Goal: Information Seeking & Learning: Learn about a topic

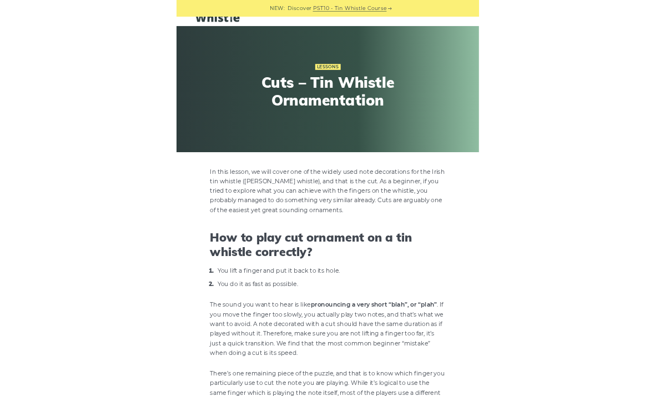
scroll to position [164, 0]
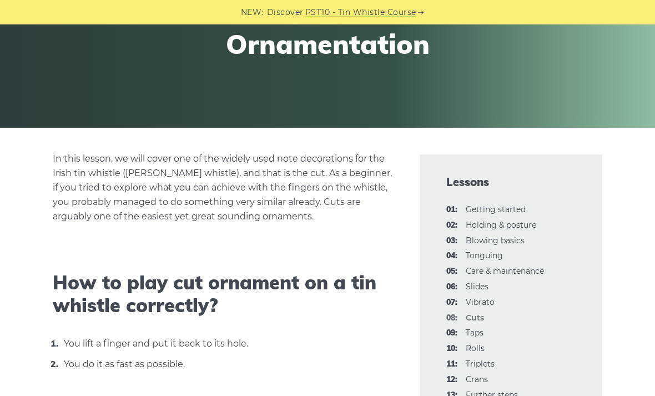
click at [455, 285] on link "06: Slides" at bounding box center [477, 286] width 23 height 10
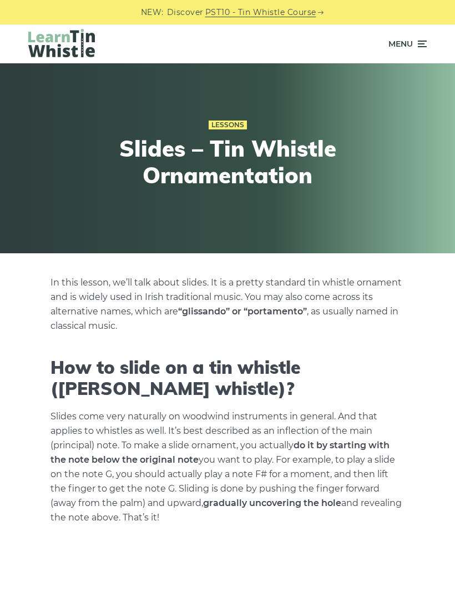
click at [421, 40] on icon at bounding box center [421, 43] width 11 height 13
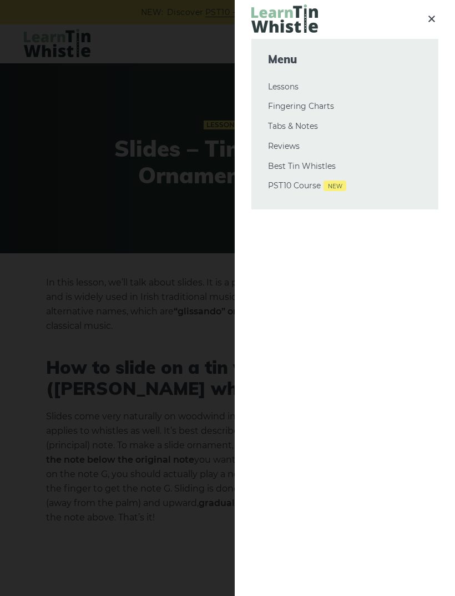
click at [150, 300] on div at bounding box center [227, 298] width 455 height 596
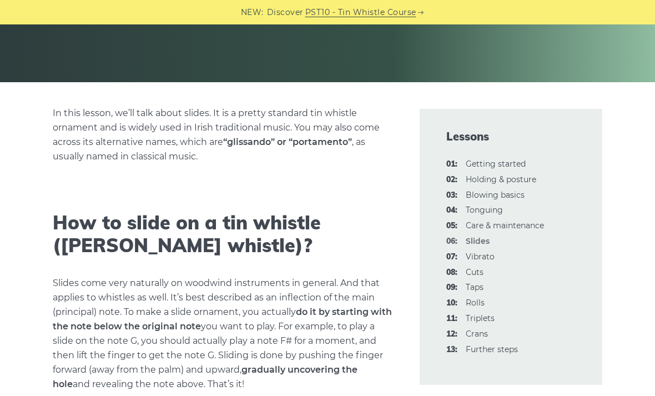
scroll to position [210, 0]
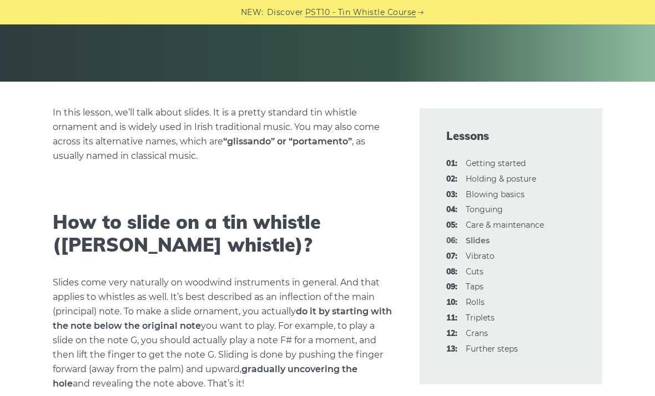
click at [475, 286] on link "09: Taps" at bounding box center [475, 286] width 18 height 10
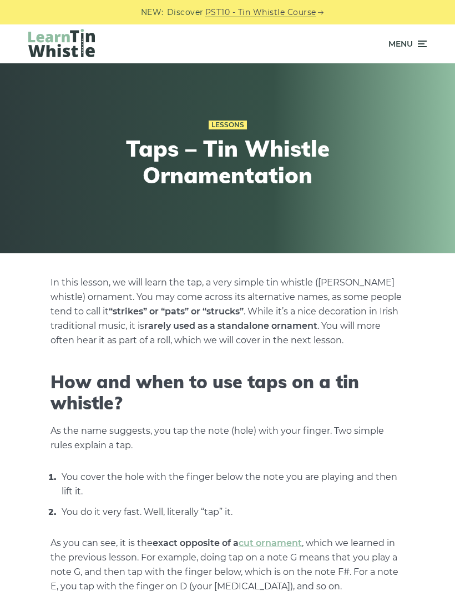
click at [416, 49] on icon at bounding box center [421, 43] width 11 height 13
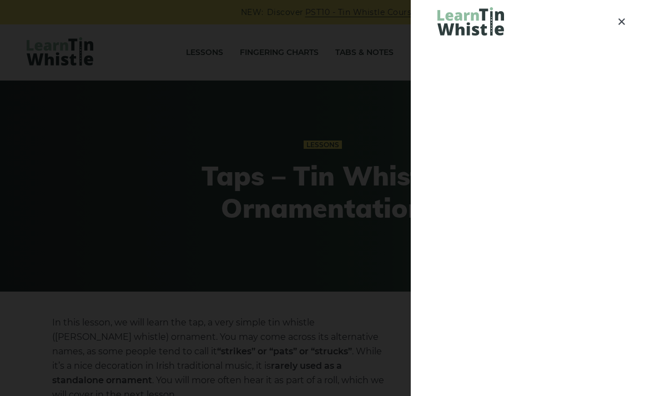
click at [619, 21] on icon at bounding box center [621, 21] width 13 height 14
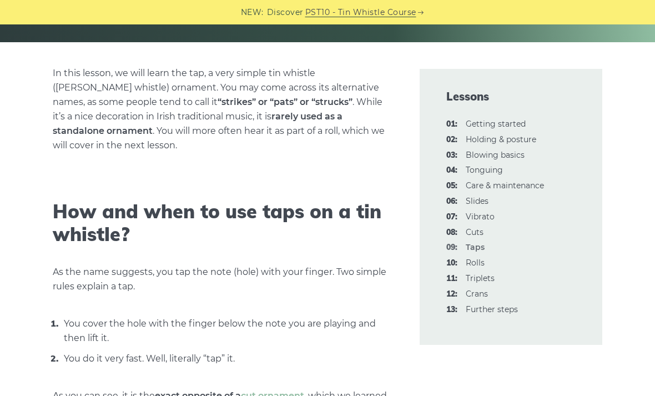
scroll to position [249, 0]
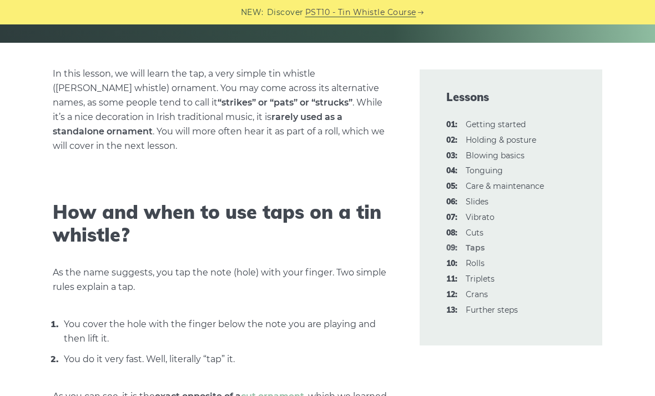
click at [483, 213] on link "07: Vibrato" at bounding box center [480, 217] width 29 height 10
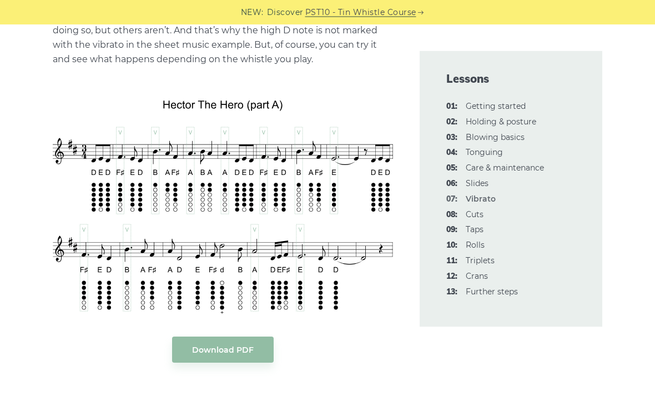
scroll to position [2571, 0]
